Goal: Find contact information: Find contact information

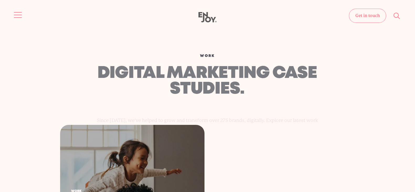
click at [19, 15] on span "Site navigation" at bounding box center [18, 15] width 8 height 1
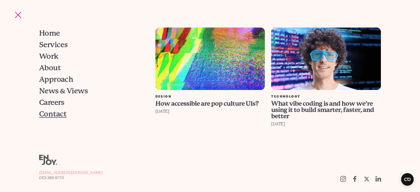
click at [47, 115] on span "Contact" at bounding box center [53, 113] width 28 height 7
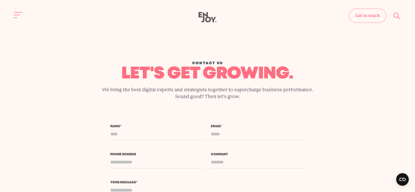
click at [59, 54] on div "Contact us let's get growing. We bring the best digital experts and strategists…" at bounding box center [207, 79] width 406 height 67
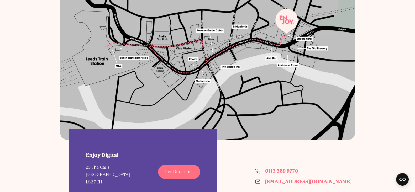
scroll to position [426, 0]
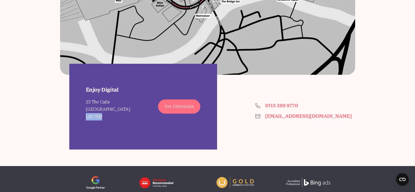
drag, startPoint x: 104, startPoint y: 117, endPoint x: 98, endPoint y: 116, distance: 6.3
click at [87, 117] on div "23 The Calls Leeds LS2 7EH" at bounding box center [108, 109] width 44 height 22
copy div "LS2 7EH"
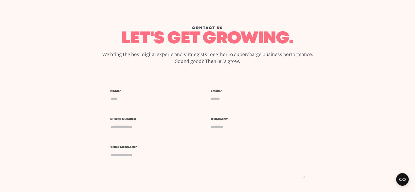
scroll to position [0, 0]
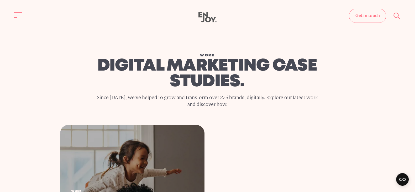
click at [5, 14] on div "Get in touch Home Services Work About" at bounding box center [207, 17] width 415 height 11
click at [23, 14] on button "Site navigation" at bounding box center [18, 14] width 11 height 11
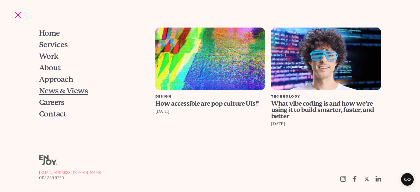
click at [64, 88] on span "News & Views" at bounding box center [63, 90] width 49 height 7
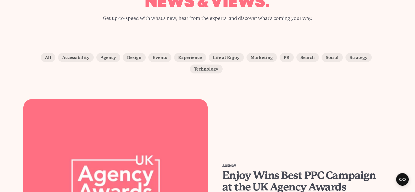
scroll to position [131, 0]
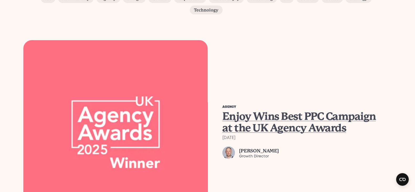
click at [278, 110] on span "Enjoy Wins Best PPC Campaign at the UK Agency Awards" at bounding box center [298, 122] width 153 height 24
